Goal: Book appointment/travel/reservation

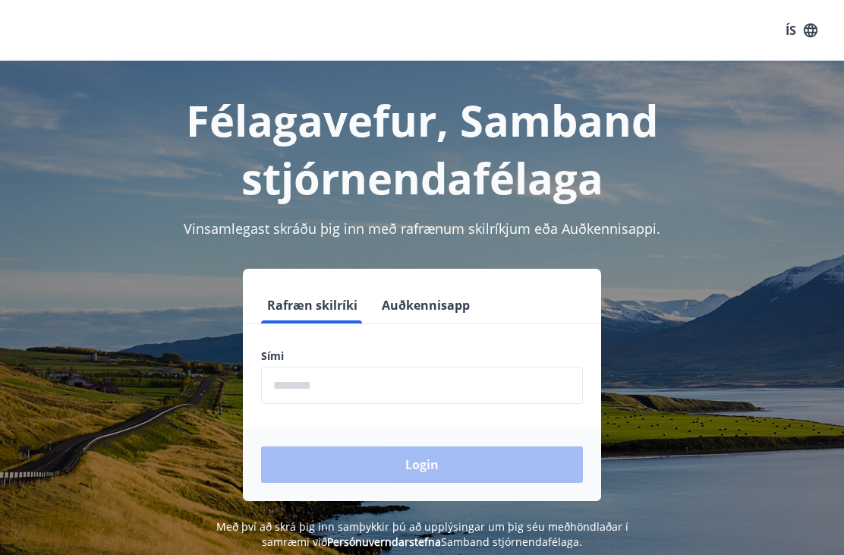
click at [350, 383] on input "phone" at bounding box center [422, 385] width 322 height 37
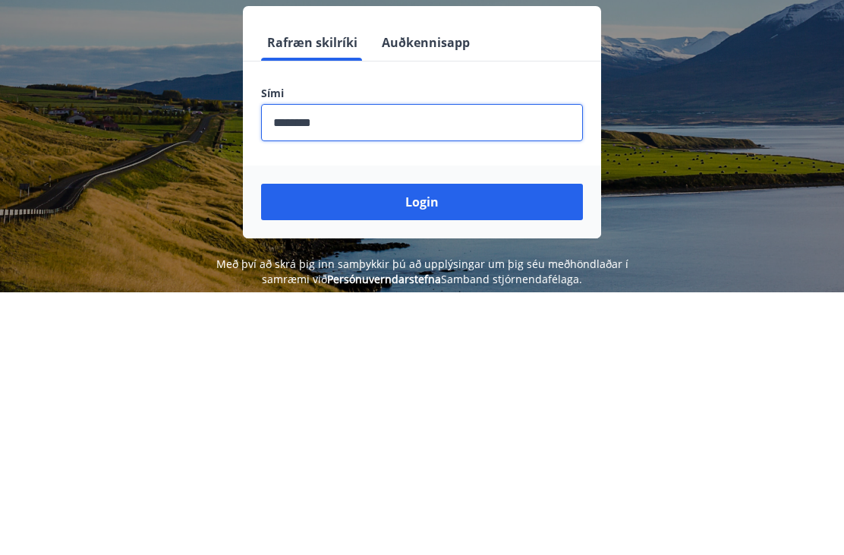
type input "********"
click at [421, 446] on button "Login" at bounding box center [422, 464] width 322 height 36
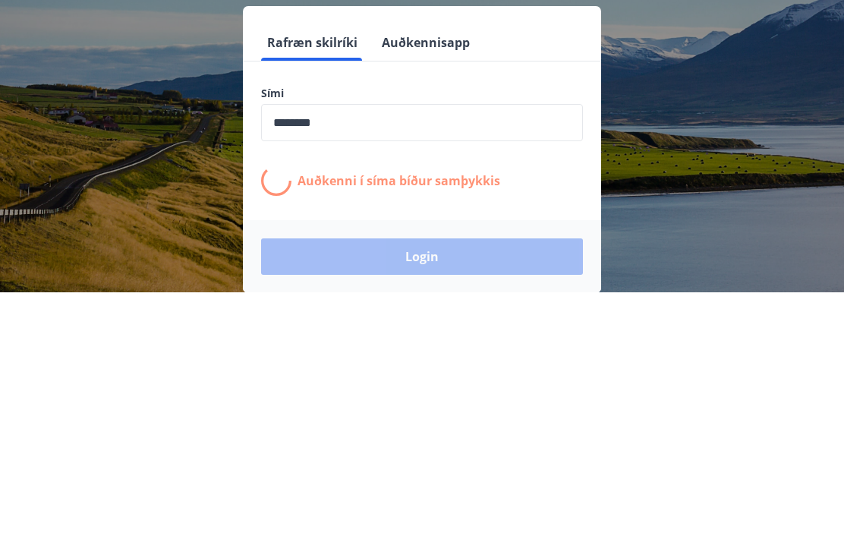
scroll to position [237, 0]
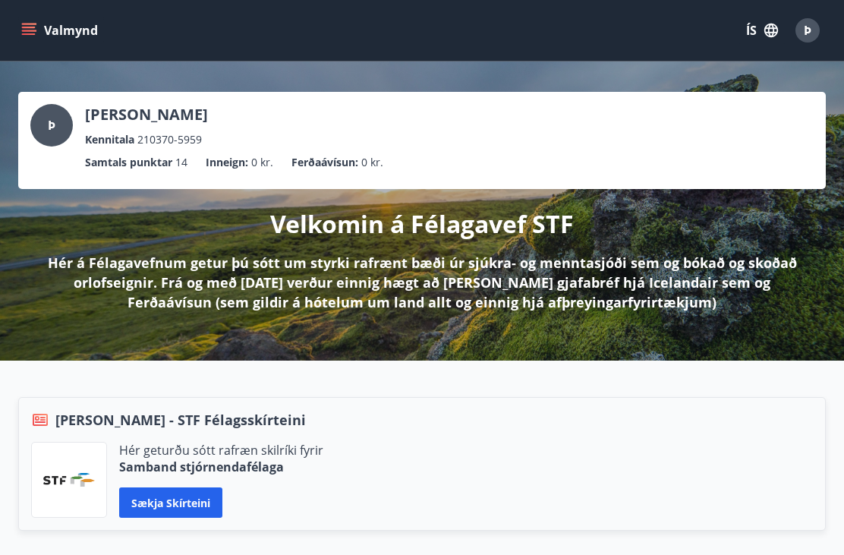
click at [24, 38] on button "Valmynd" at bounding box center [61, 30] width 86 height 27
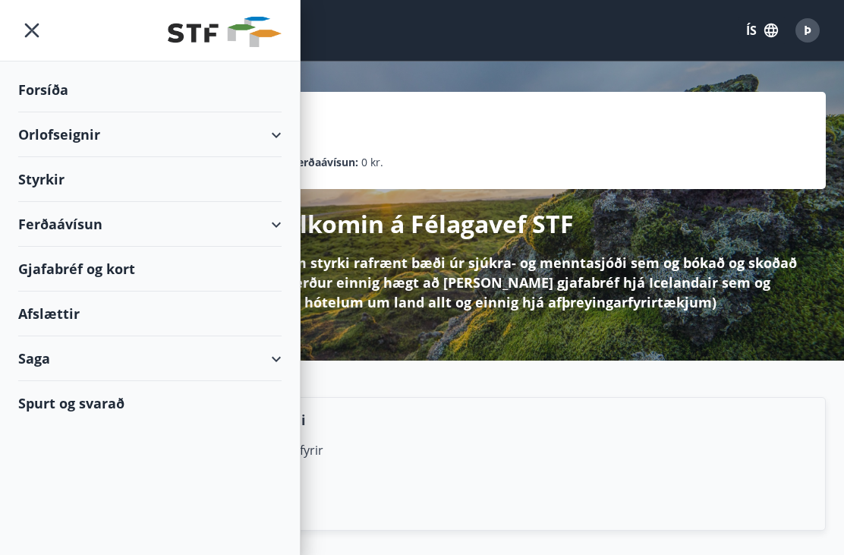
click at [103, 137] on div "Orlofseignir" at bounding box center [149, 134] width 263 height 45
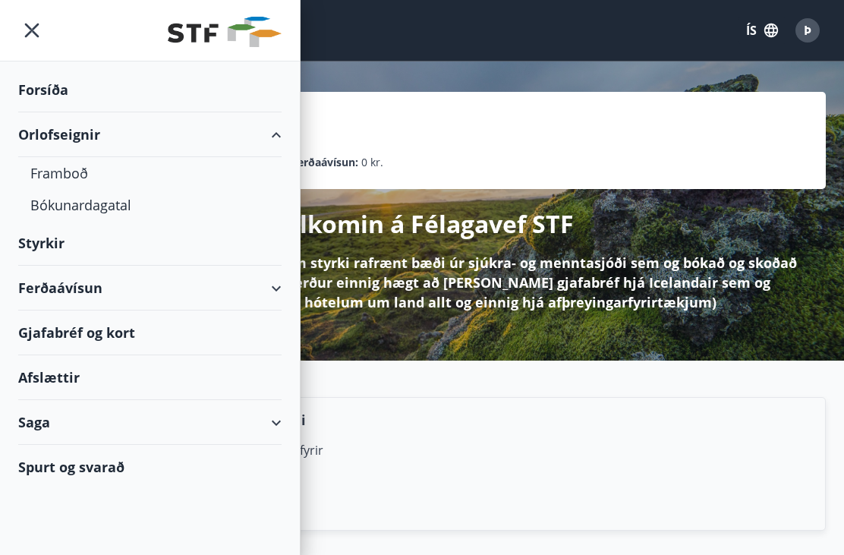
click at [119, 206] on div "Bókunardagatal" at bounding box center [149, 205] width 239 height 32
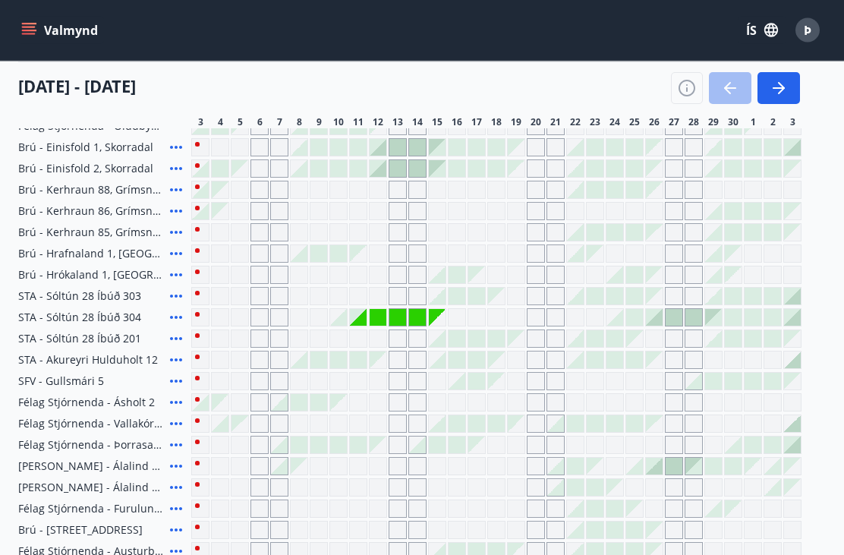
scroll to position [348, 0]
click at [787, 79] on icon "button" at bounding box center [779, 88] width 18 height 18
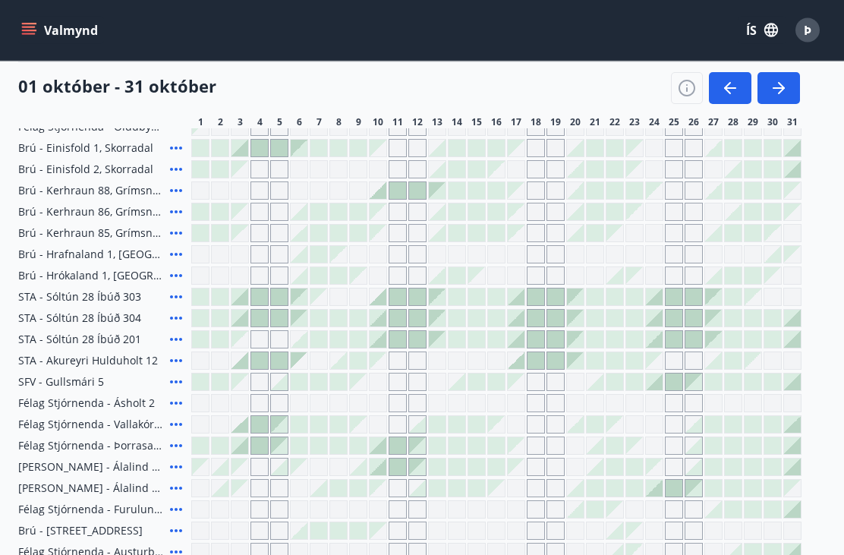
scroll to position [349, 0]
click at [793, 88] on button "button" at bounding box center [779, 88] width 43 height 32
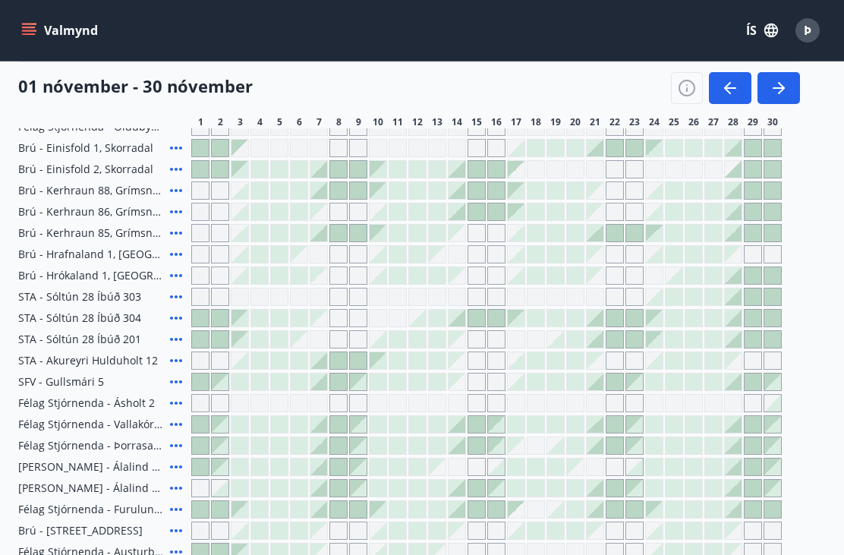
click at [793, 87] on button "button" at bounding box center [779, 88] width 43 height 32
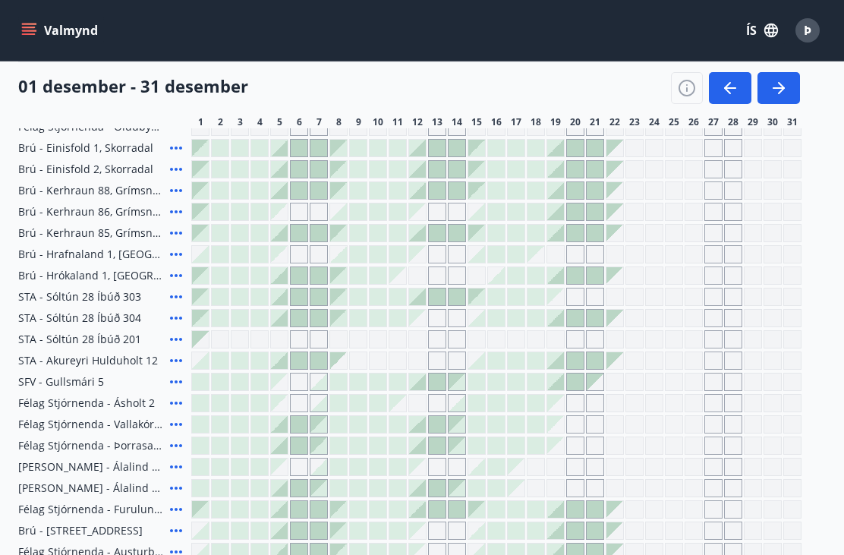
click at [661, 514] on div "Gráir dagar eru ekki bókanlegir" at bounding box center [654, 509] width 18 height 18
